Goal: Information Seeking & Learning: Check status

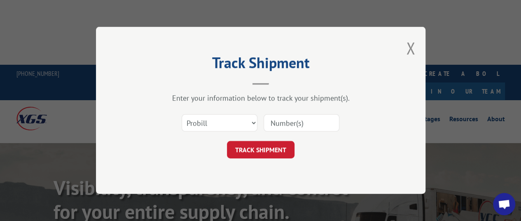
click at [302, 120] on input at bounding box center [302, 123] width 76 height 17
paste input "17611218"
type input "17611218"
click at [261, 143] on form "Select category... Probill BOL PO 17611218 TRACK SHIPMENT" at bounding box center [260, 134] width 247 height 49
click at [255, 152] on button "TRACK SHIPMENT" at bounding box center [261, 149] width 68 height 17
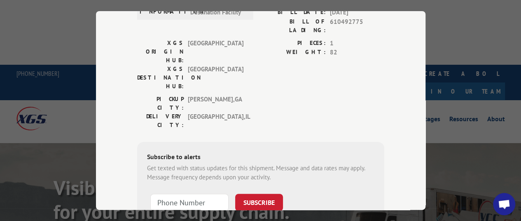
scroll to position [125, 0]
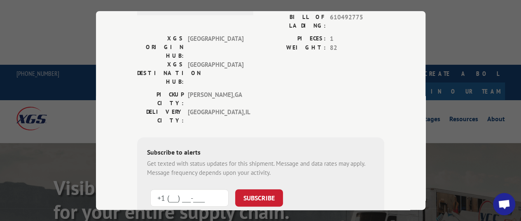
click at [195, 189] on input "+1 (___) ___-____" at bounding box center [189, 197] width 78 height 17
type input "[PHONE_NUMBER]"
click at [250, 189] on button "SUBSCRIBE" at bounding box center [259, 197] width 48 height 17
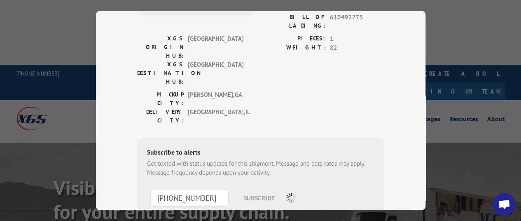
scroll to position [121, 0]
